Goal: Complete application form

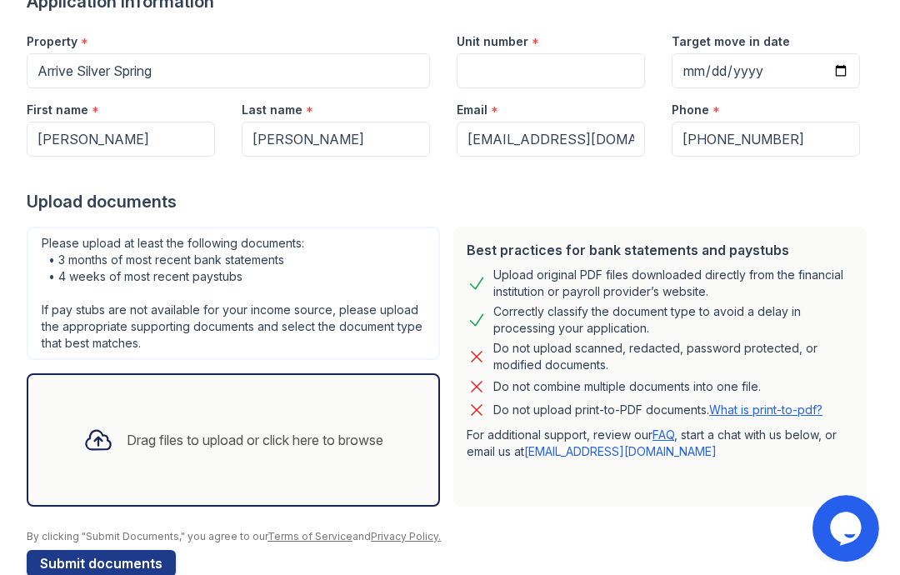
scroll to position [122, 0]
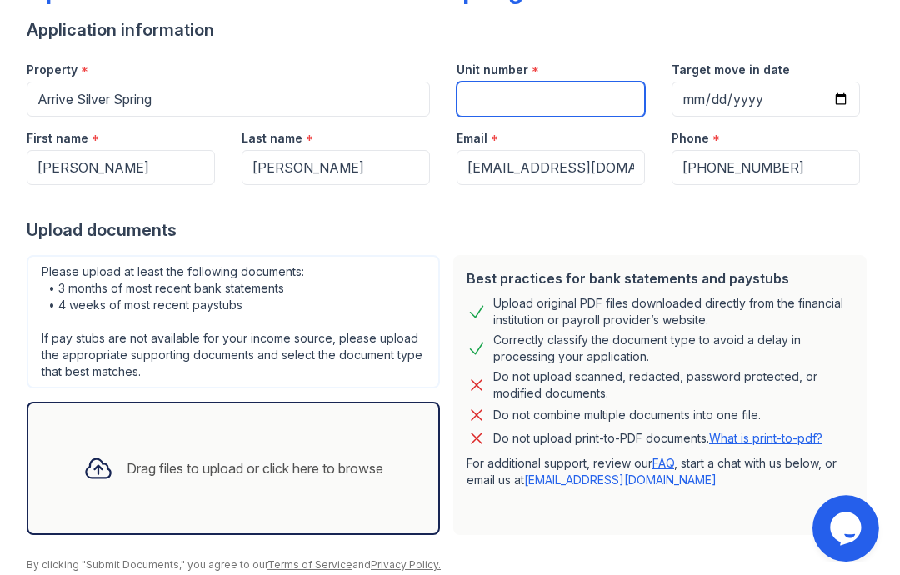
click at [581, 98] on input "Unit number" at bounding box center [551, 99] width 188 height 35
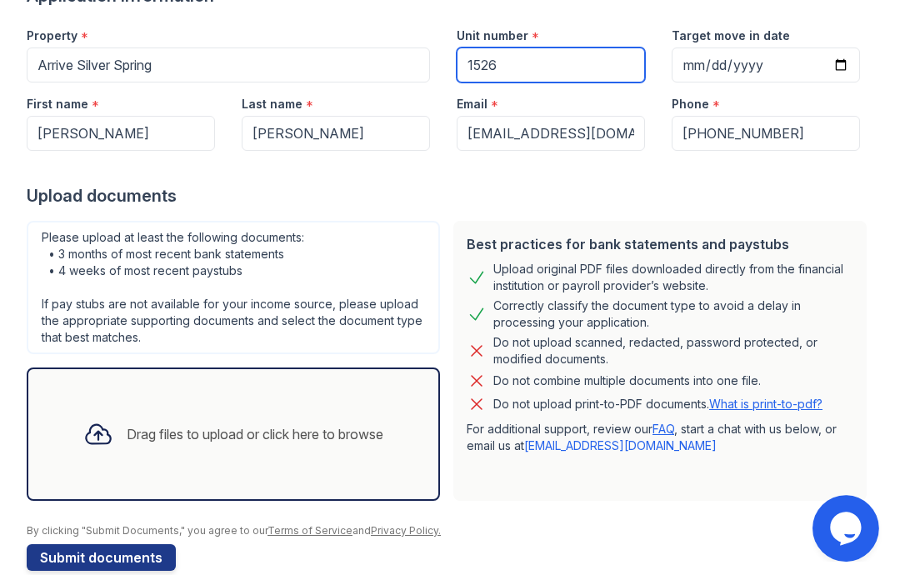
scroll to position [161, 0]
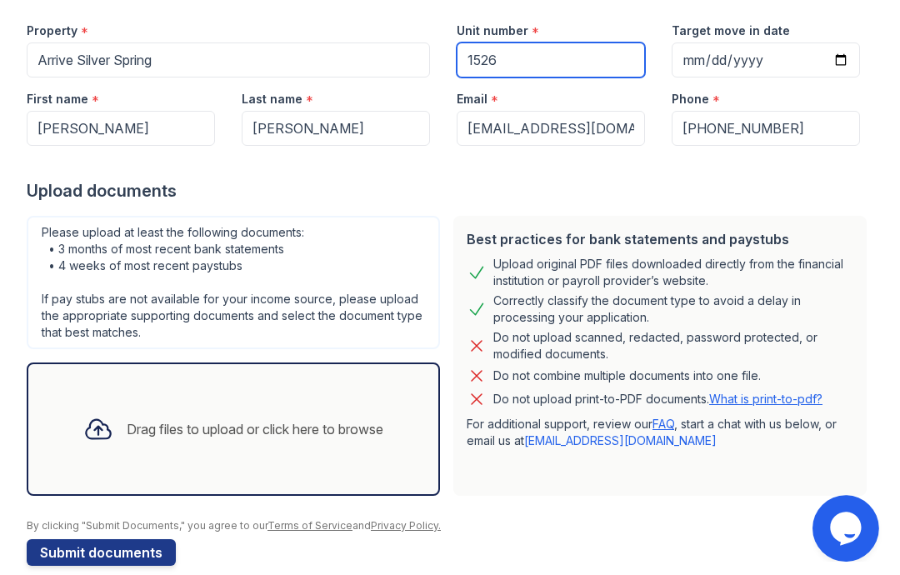
type input "1526"
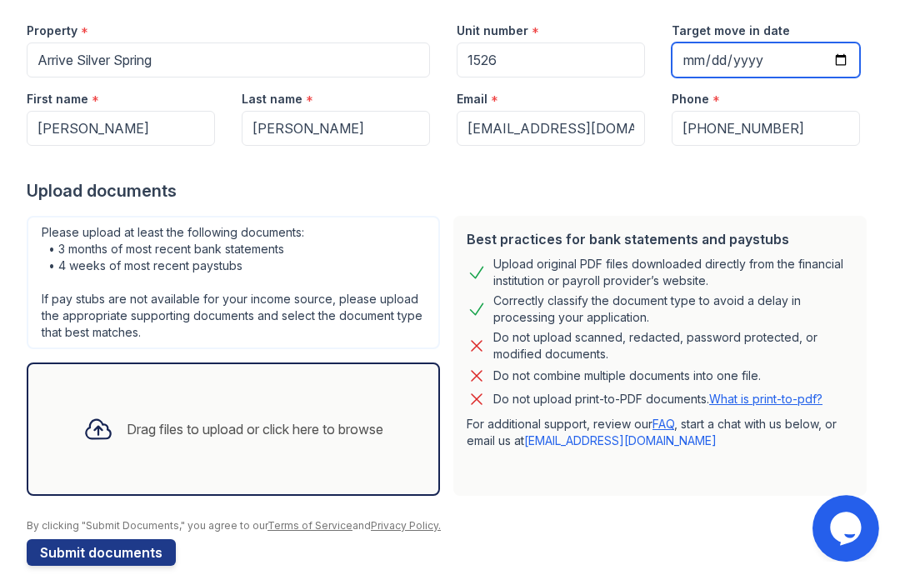
click at [802, 56] on input "Target move in date" at bounding box center [766, 60] width 188 height 35
type input "[DATE]"
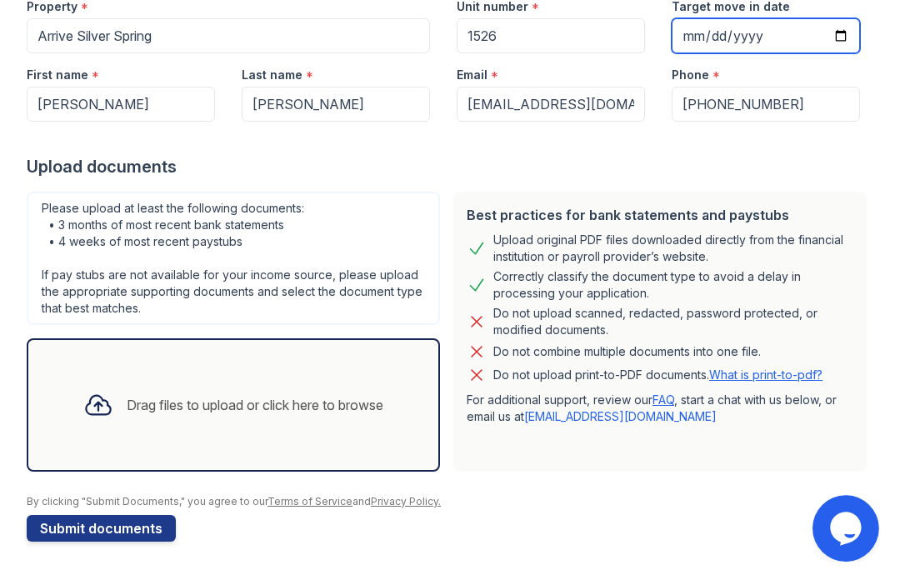
scroll to position [185, 0]
click at [337, 414] on div "Drag files to upload or click here to browse" at bounding box center [255, 405] width 257 height 20
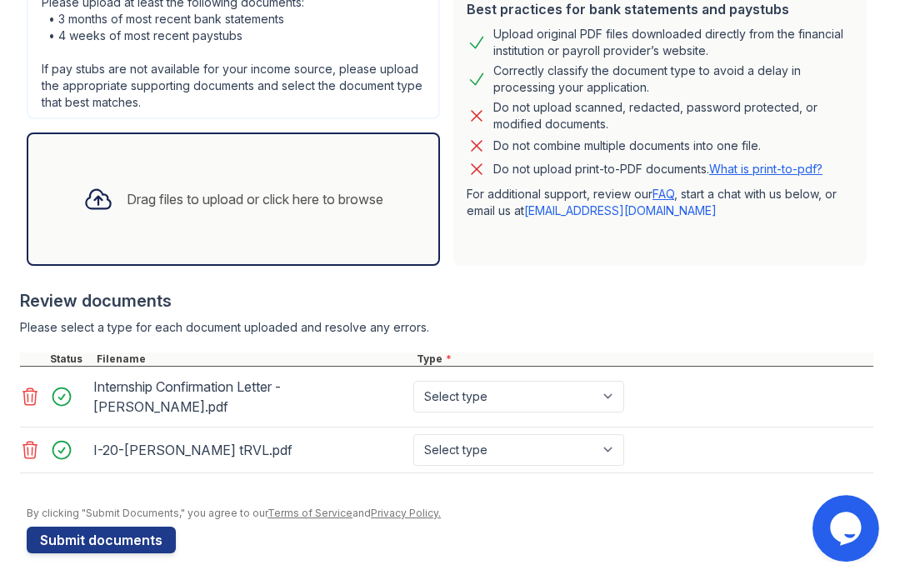
scroll to position [388, 0]
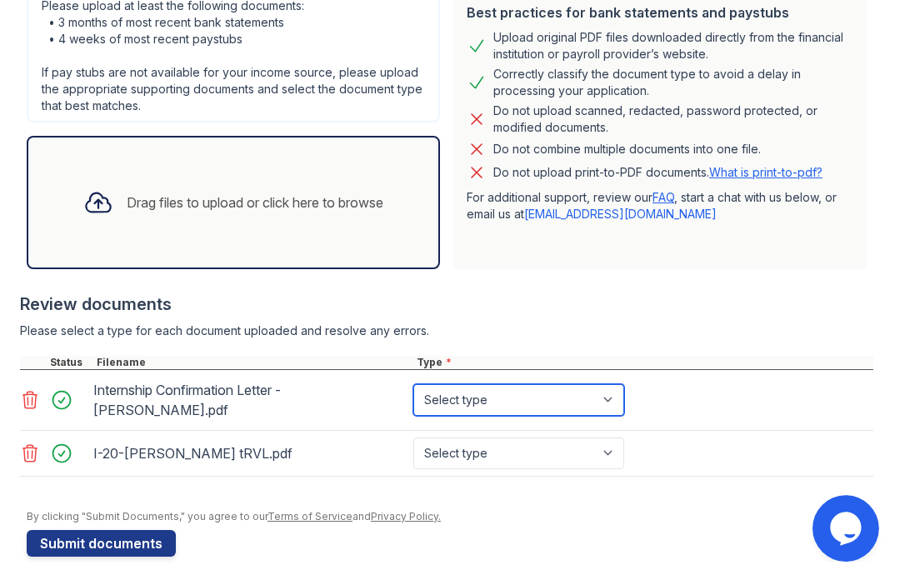
click at [582, 390] on select "Select type Paystub Bank Statement Offer Letter Tax Documents Benefit Award Let…" at bounding box center [519, 400] width 211 height 32
select select "other"
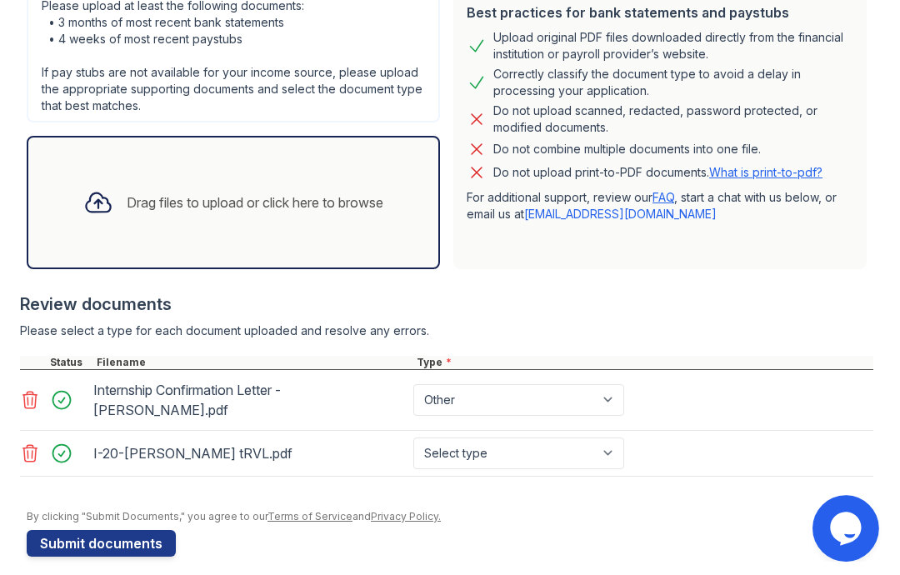
click at [574, 445] on select "Select type Paystub Bank Statement Offer Letter Tax Documents Benefit Award Let…" at bounding box center [519, 454] width 211 height 32
click at [33, 445] on icon at bounding box center [30, 453] width 14 height 17
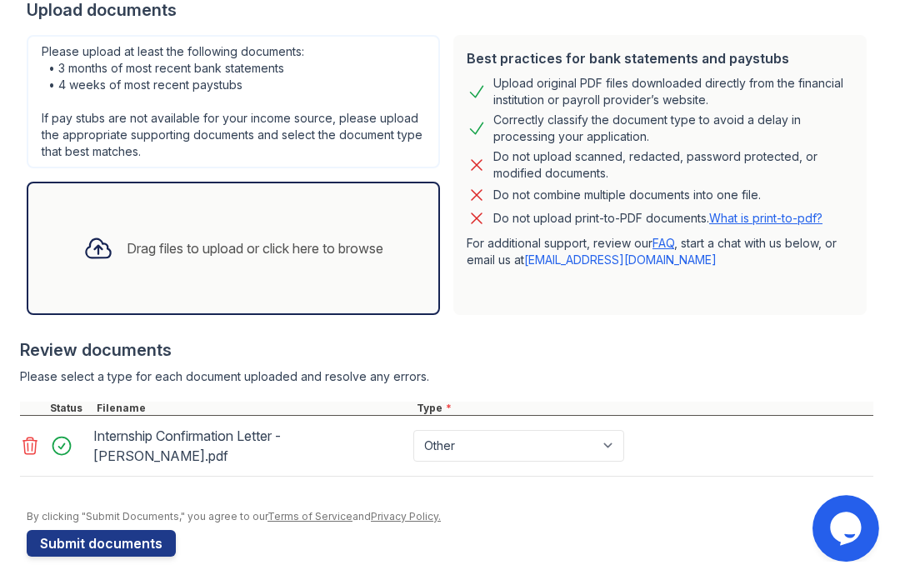
click at [123, 535] on button "Submit documents" at bounding box center [101, 543] width 149 height 27
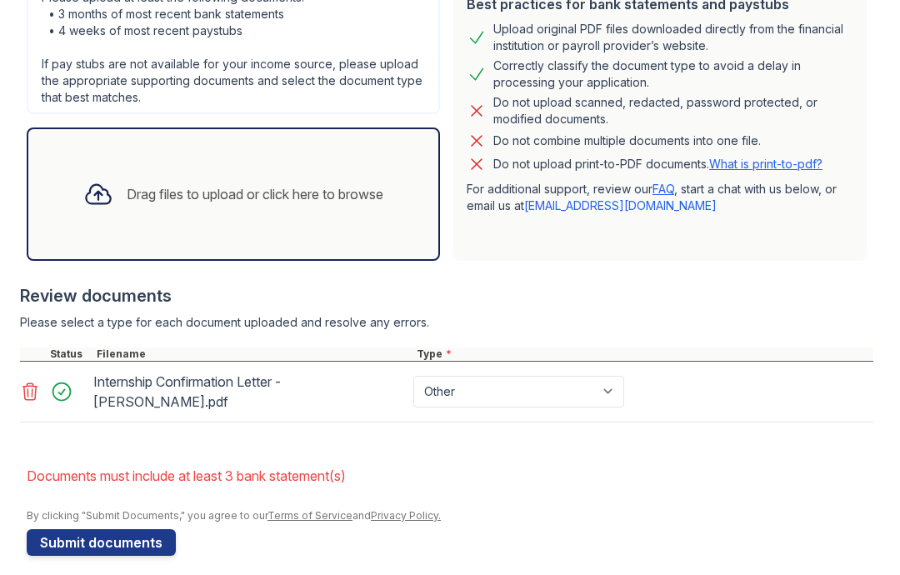
scroll to position [442, 0]
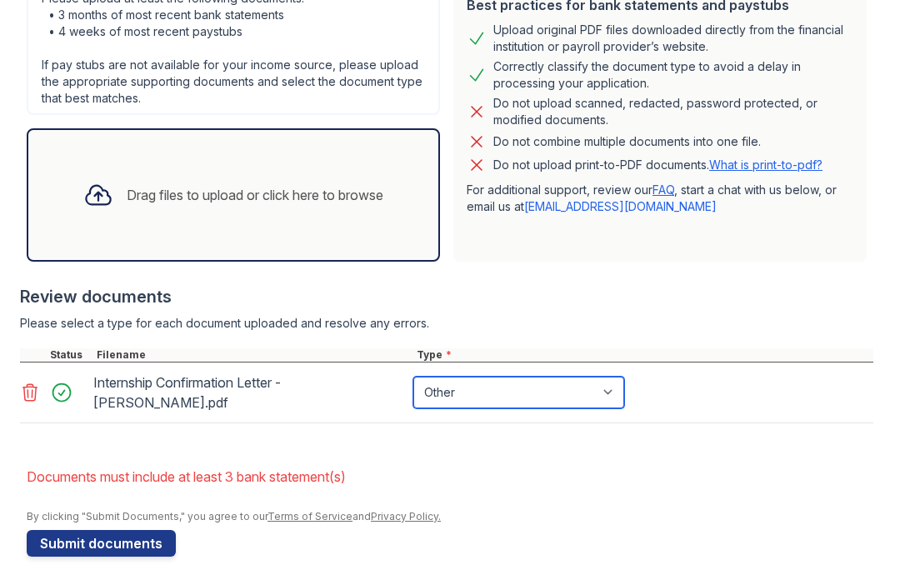
click at [590, 377] on select "Paystub Bank Statement Offer Letter Tax Documents Benefit Award Letter Investme…" at bounding box center [519, 393] width 211 height 32
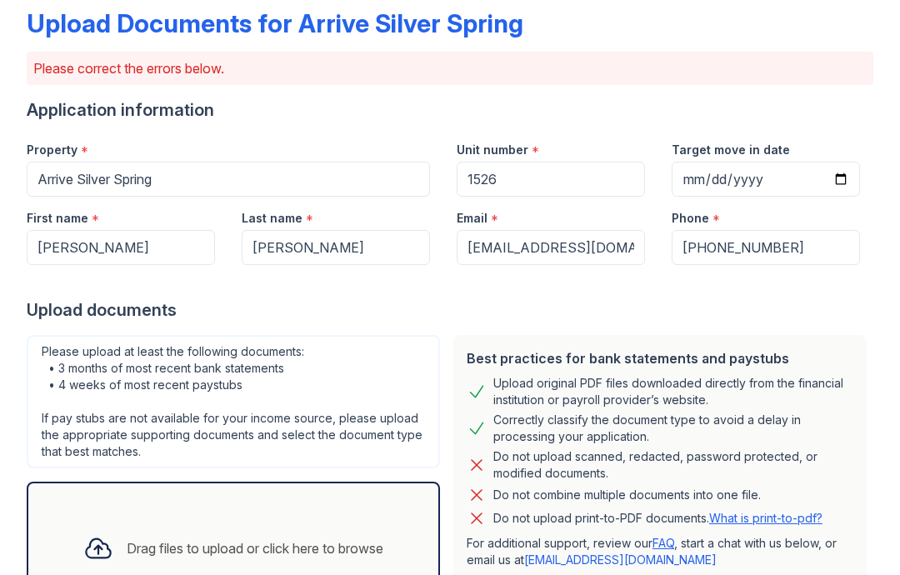
scroll to position [88, 0]
